Goal: Find specific page/section: Find specific page/section

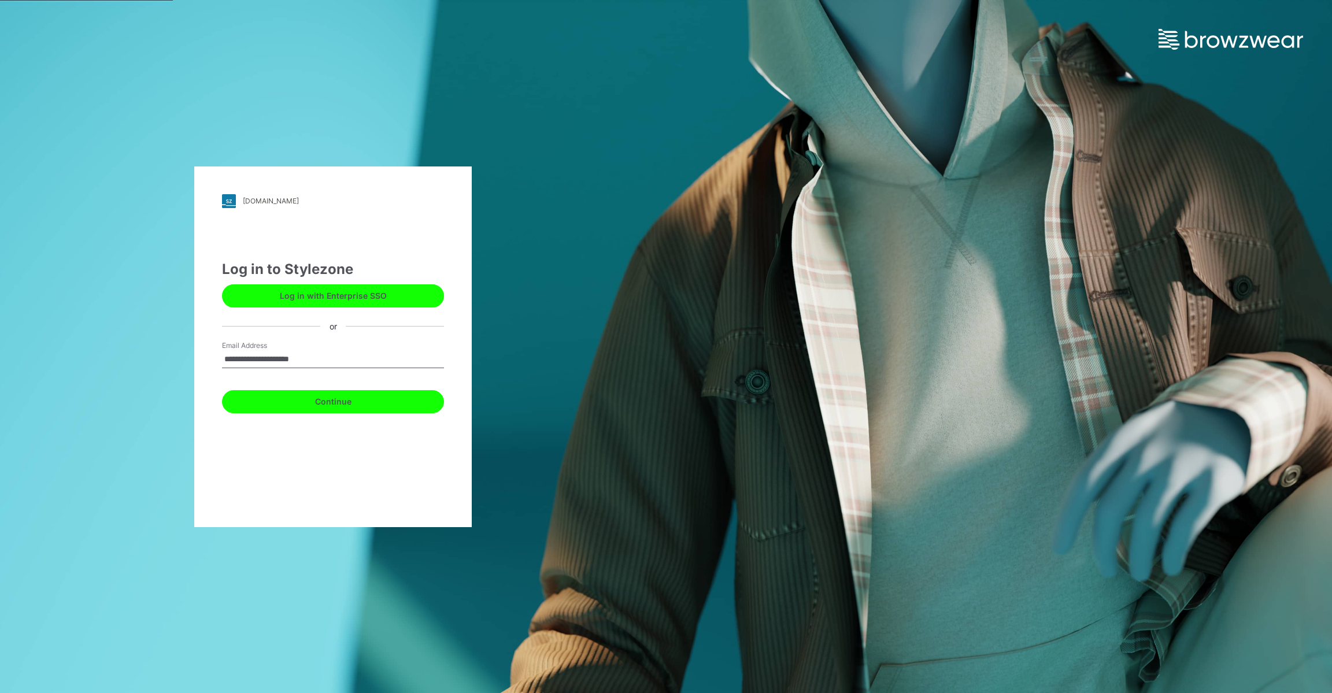
click at [357, 405] on button "Continue" at bounding box center [333, 401] width 222 height 23
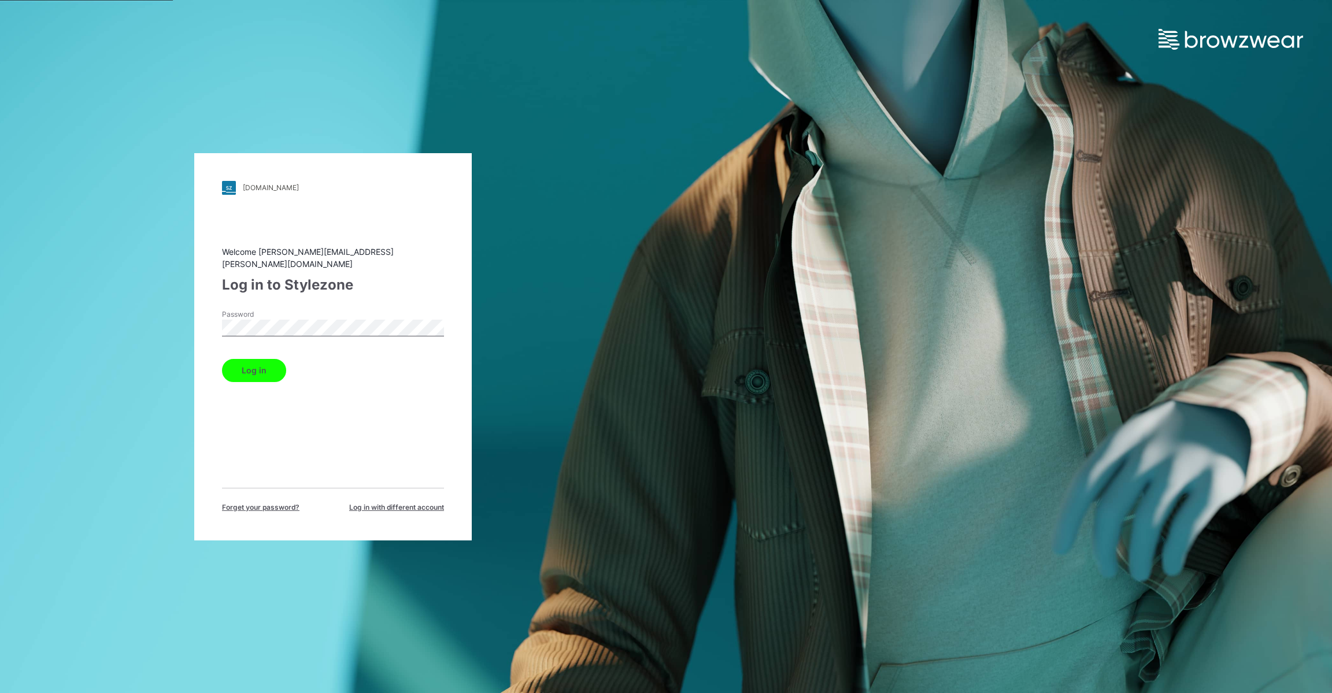
click at [263, 360] on button "Log in" at bounding box center [254, 370] width 64 height 23
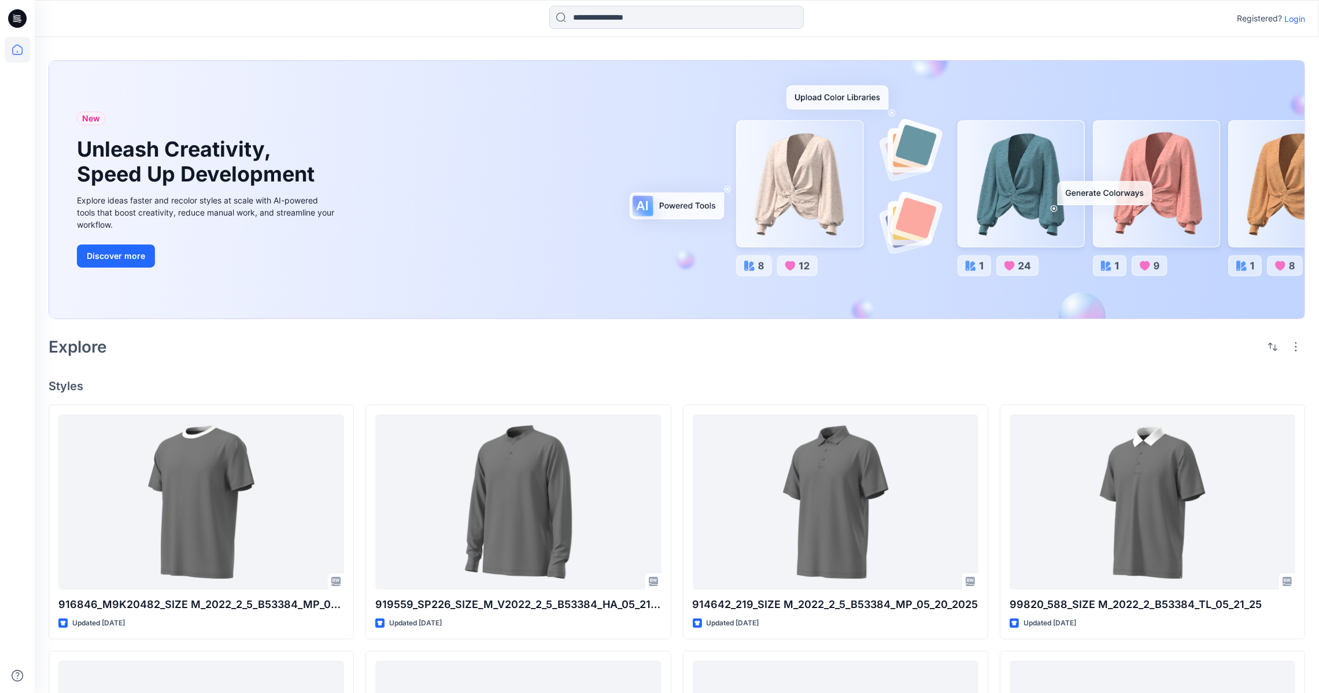
click at [1290, 22] on p "Login" at bounding box center [1294, 19] width 21 height 12
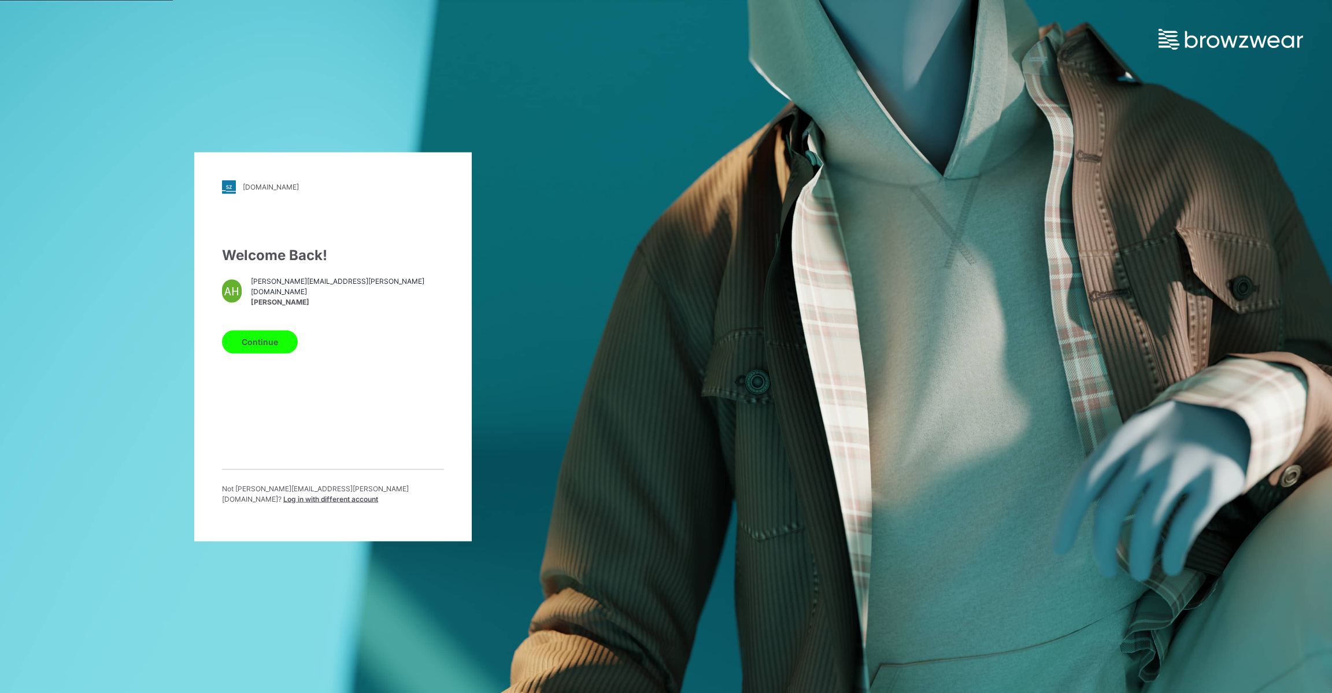
click at [242, 351] on button "Continue" at bounding box center [260, 341] width 76 height 23
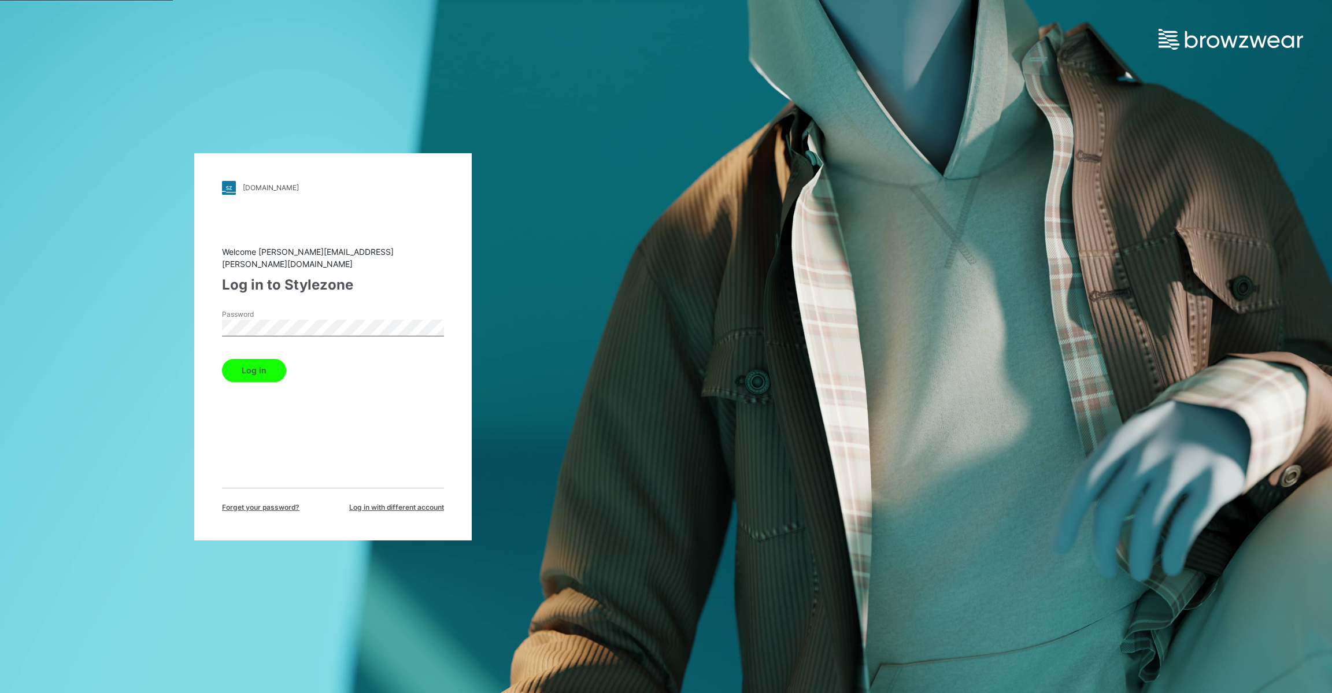
click at [267, 361] on button "Log in" at bounding box center [254, 370] width 64 height 23
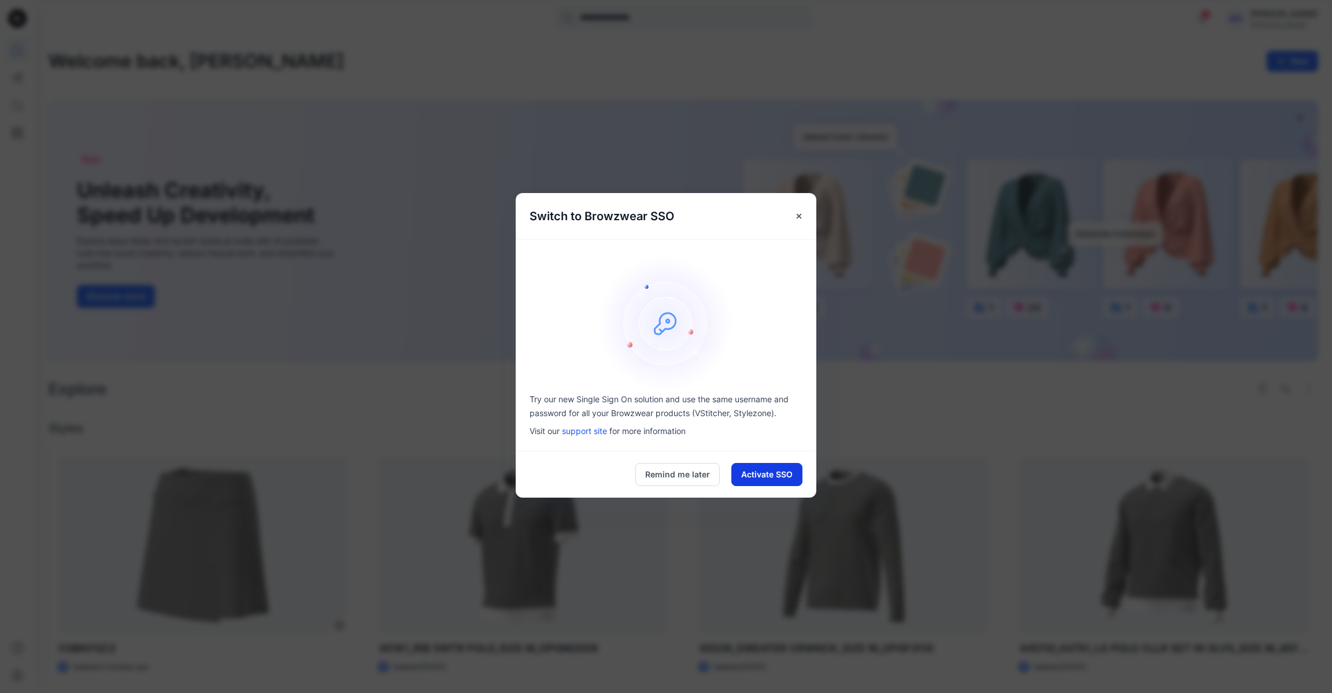
click at [776, 467] on button "Activate SSO" at bounding box center [766, 474] width 71 height 23
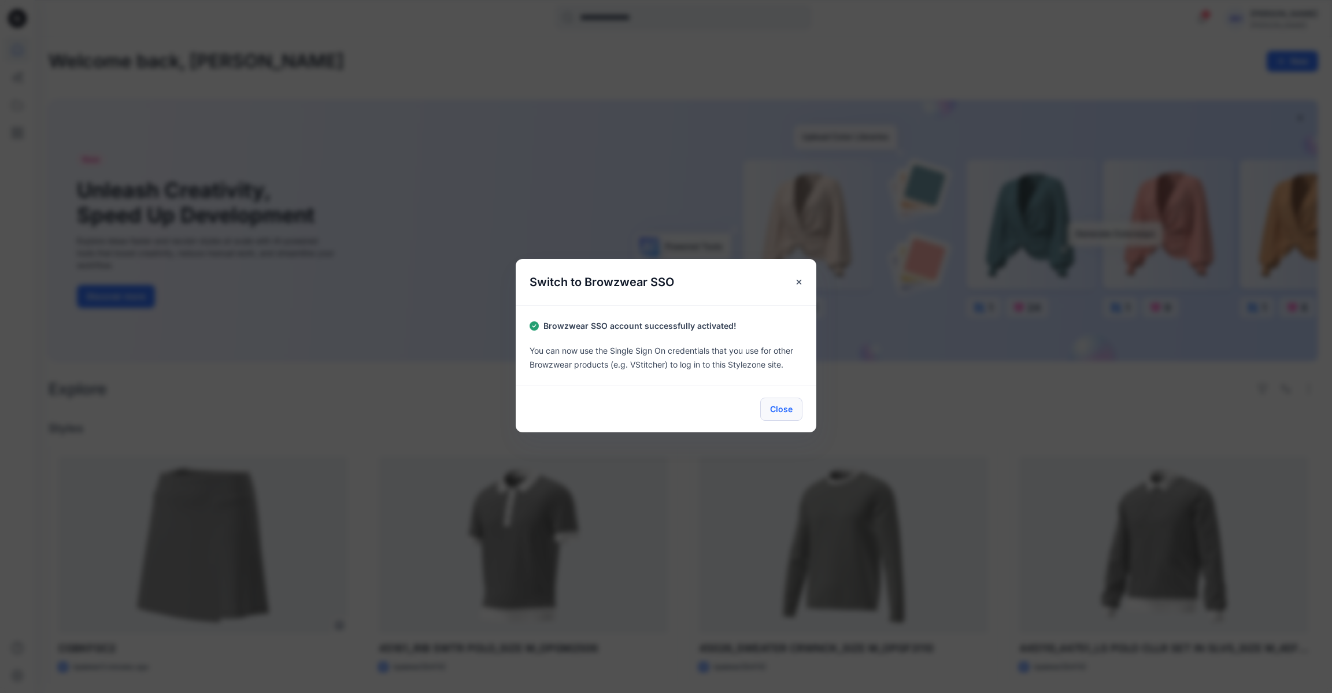
click at [783, 409] on button "Close" at bounding box center [781, 409] width 42 height 23
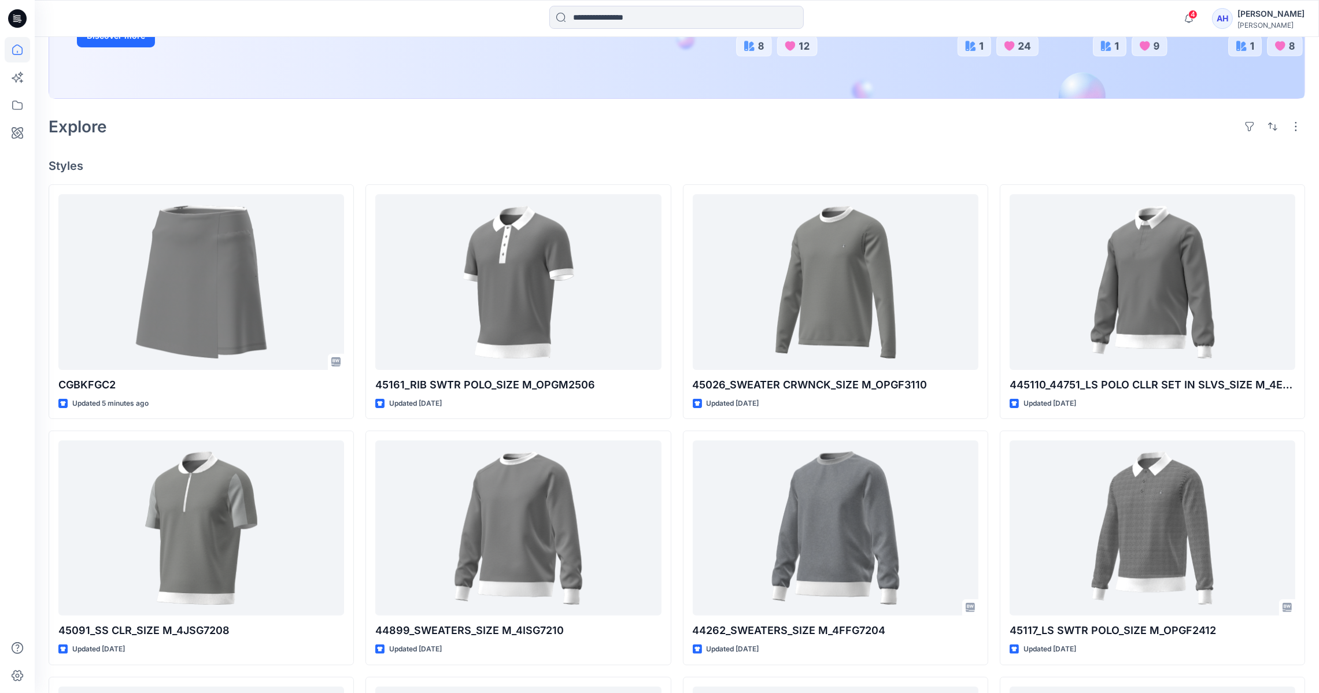
scroll to position [261, 0]
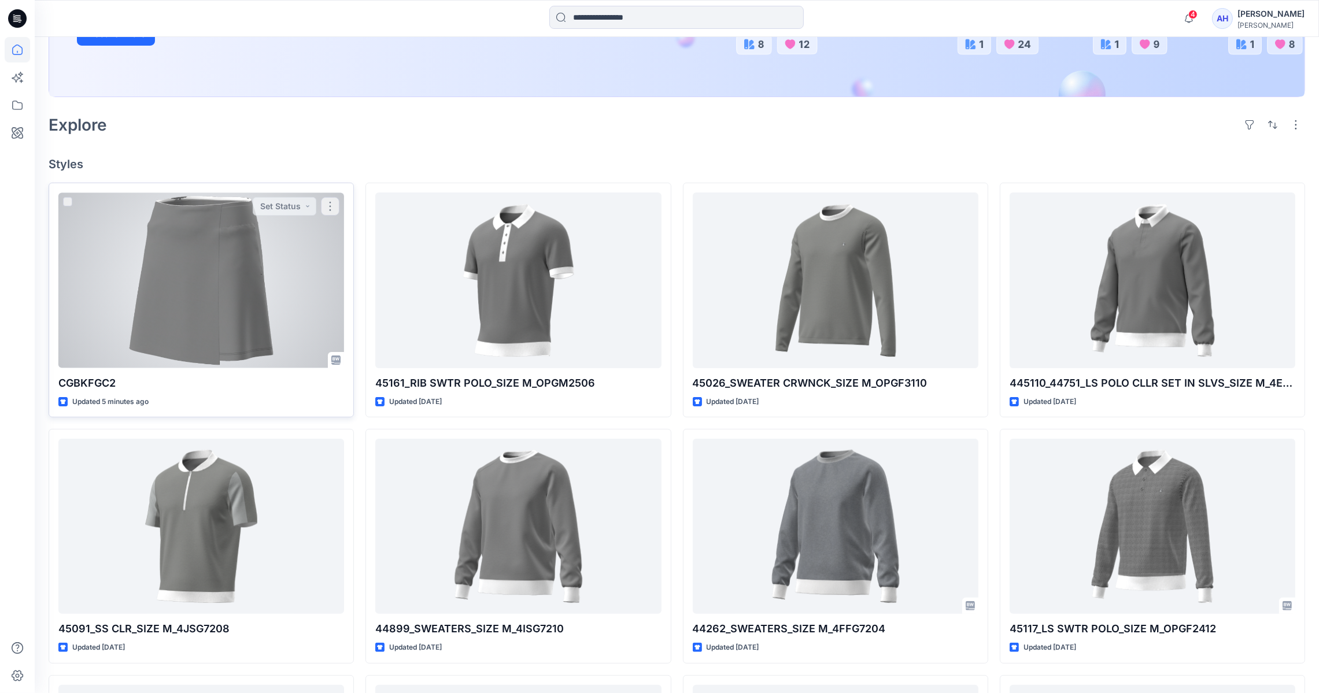
click at [250, 338] on div at bounding box center [201, 280] width 286 height 175
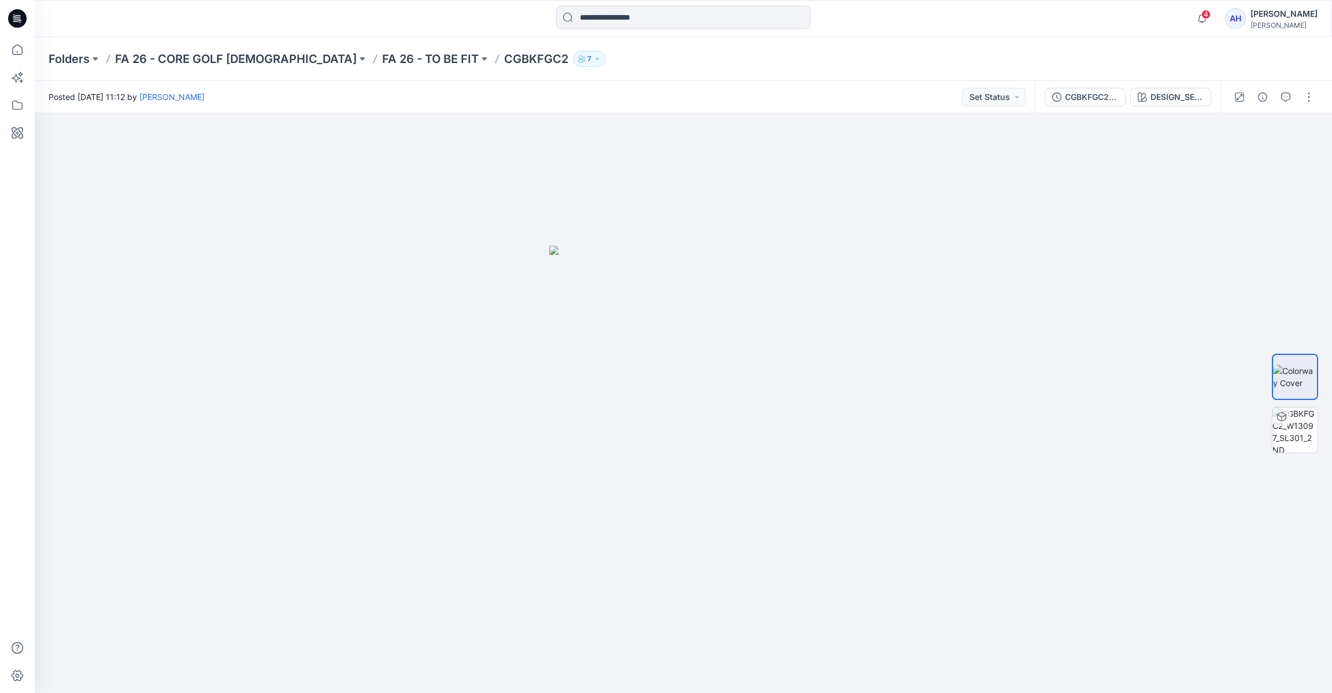
click at [594, 57] on icon "button" at bounding box center [597, 59] width 7 height 7
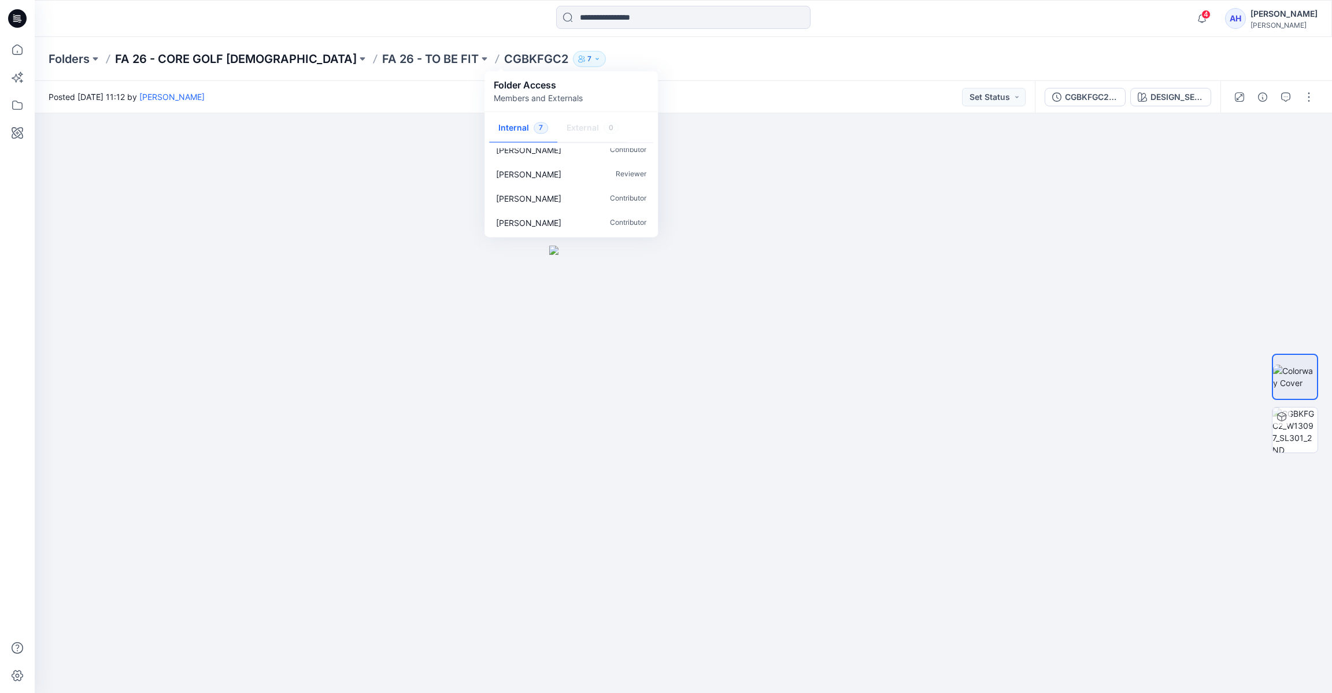
click at [176, 61] on p "FA 26 - CORE GOLF LADIES" at bounding box center [236, 59] width 242 height 16
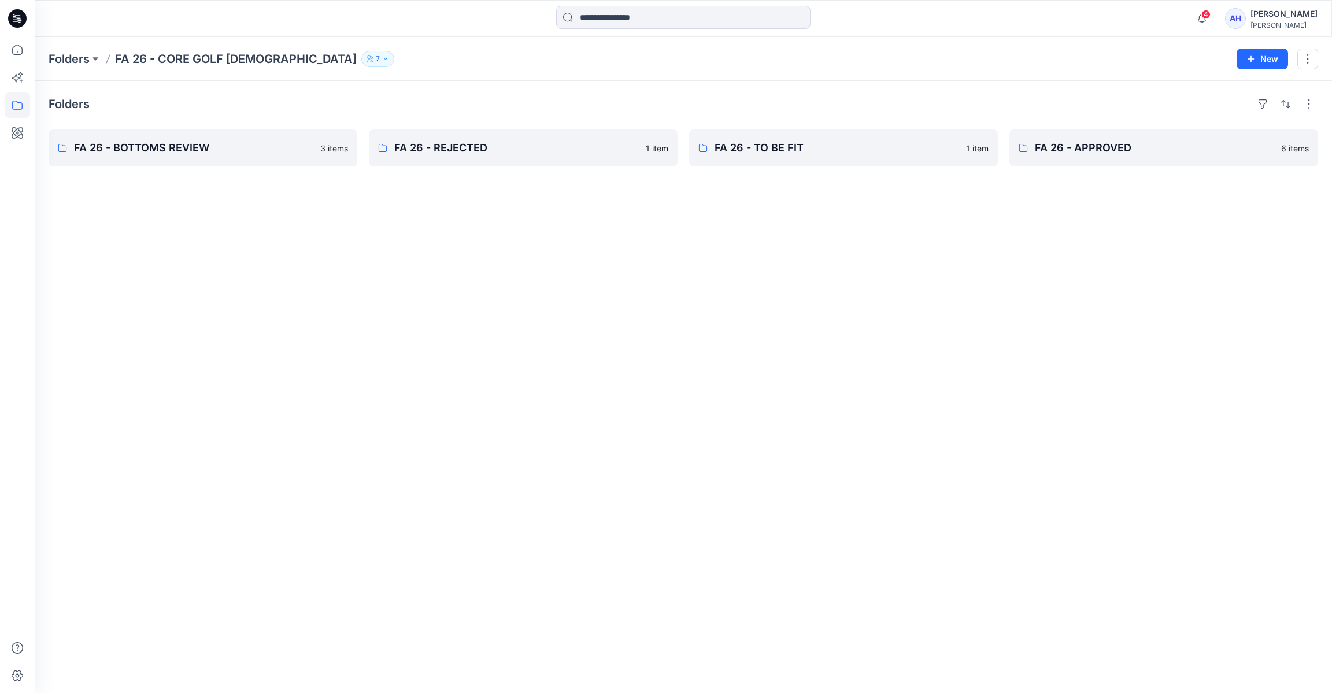
click at [367, 57] on icon "button" at bounding box center [370, 59] width 7 height 7
click at [347, 352] on div "Folders FA 26 - BOTTOMS REVIEW 3 items FA 26 - REJECTED 1 item FA 26 - TO BE FI…" at bounding box center [683, 387] width 1297 height 612
click at [891, 155] on p "FA 26 - TO BE FIT" at bounding box center [843, 148] width 256 height 16
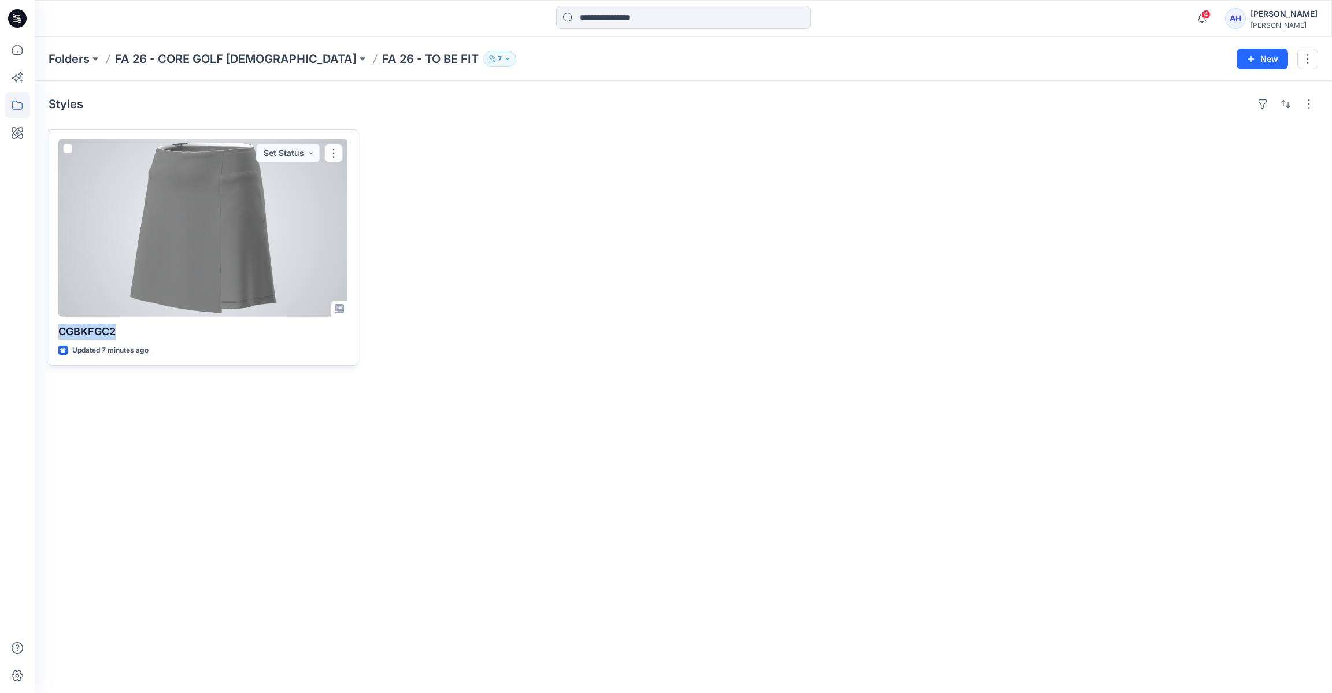
drag, startPoint x: 133, startPoint y: 334, endPoint x: 58, endPoint y: 327, distance: 75.5
click at [58, 327] on p "CGBKFGC2" at bounding box center [202, 332] width 289 height 16
click at [124, 324] on p "CGBKFGC2" at bounding box center [202, 332] width 289 height 16
click at [97, 327] on p "CGBKFGC2" at bounding box center [202, 332] width 289 height 16
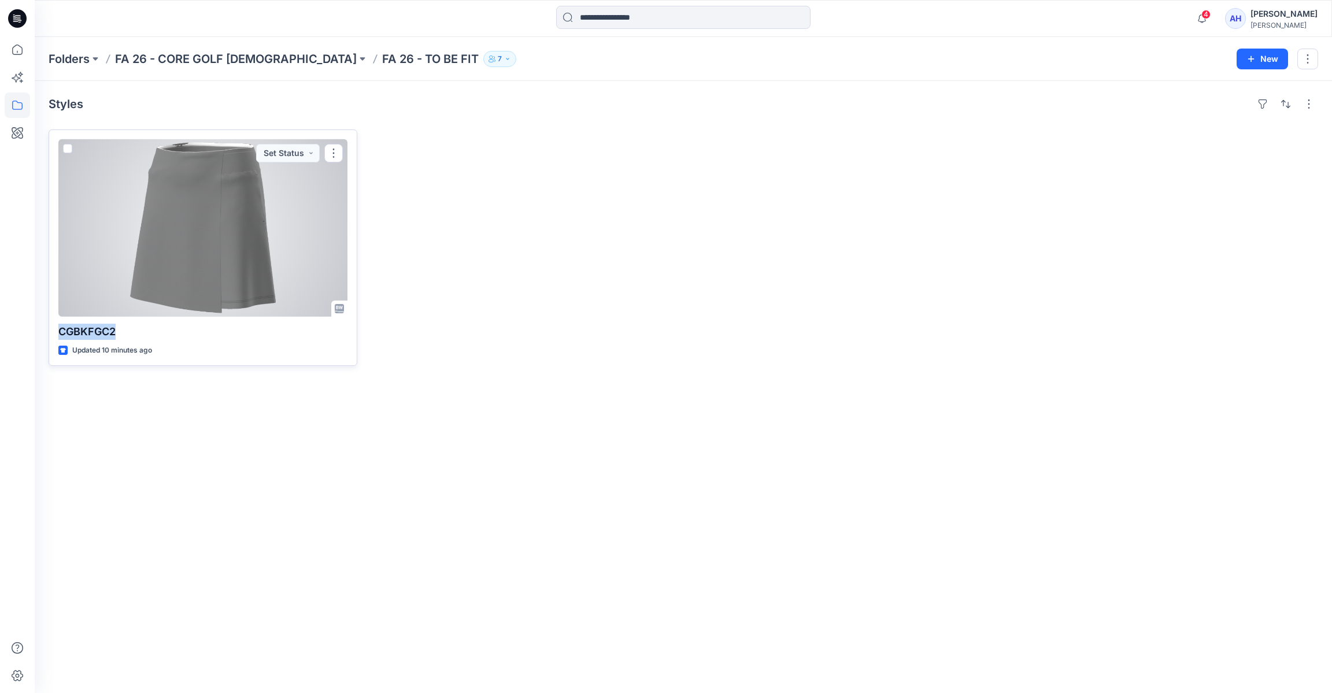
copy p "CGBKFGC2"
